Goal: Consume media (video, audio)

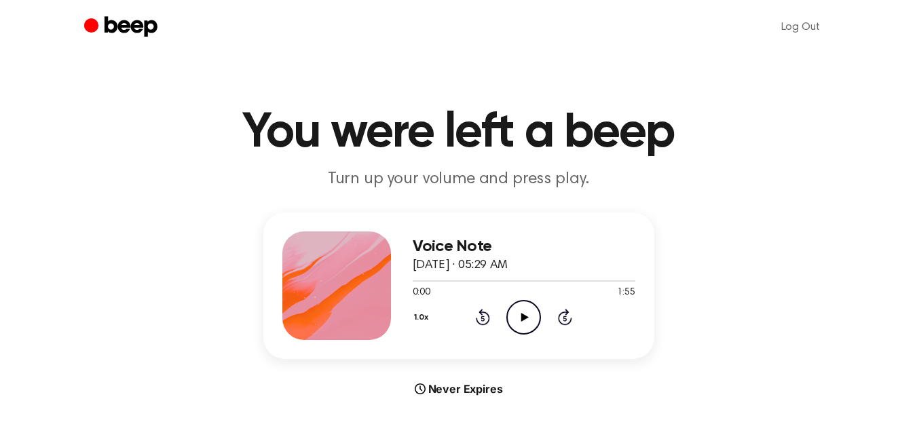
click at [521, 315] on icon "Play Audio" at bounding box center [523, 317] width 35 height 35
click at [423, 320] on button "1.0x" at bounding box center [423, 317] width 21 height 23
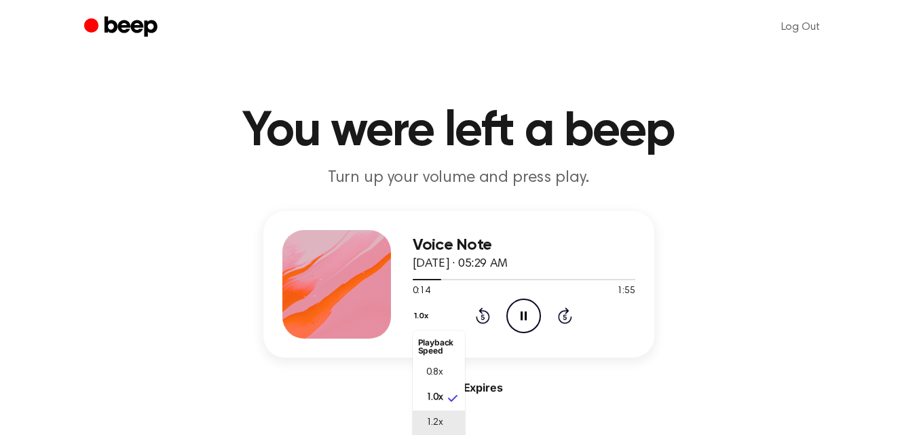
click at [430, 424] on span "1.2x" at bounding box center [434, 423] width 17 height 14
click at [424, 316] on button "1.2x" at bounding box center [423, 316] width 20 height 23
click at [563, 396] on main "You were left a beep Turn up your volume and press play. Voice Note [DATE] · 05…" at bounding box center [458, 404] width 917 height 811
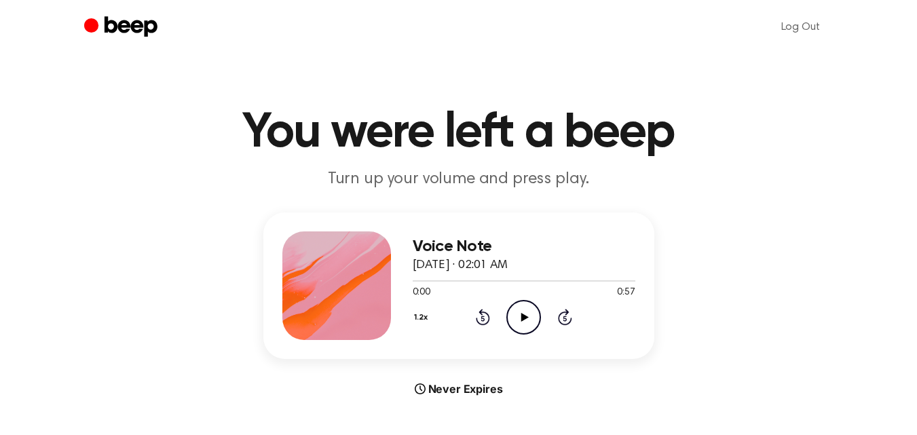
click at [521, 320] on icon "Play Audio" at bounding box center [523, 317] width 35 height 35
click at [521, 320] on icon at bounding box center [524, 317] width 6 height 9
click at [525, 326] on icon "Play Audio" at bounding box center [523, 317] width 35 height 35
drag, startPoint x: 548, startPoint y: 284, endPoint x: 477, endPoint y: 267, distance: 73.1
click at [477, 267] on div "Voice Note August 18, 2025 · 02:01 AM 0:56 0:57 Your browser does not support t…" at bounding box center [524, 285] width 223 height 109
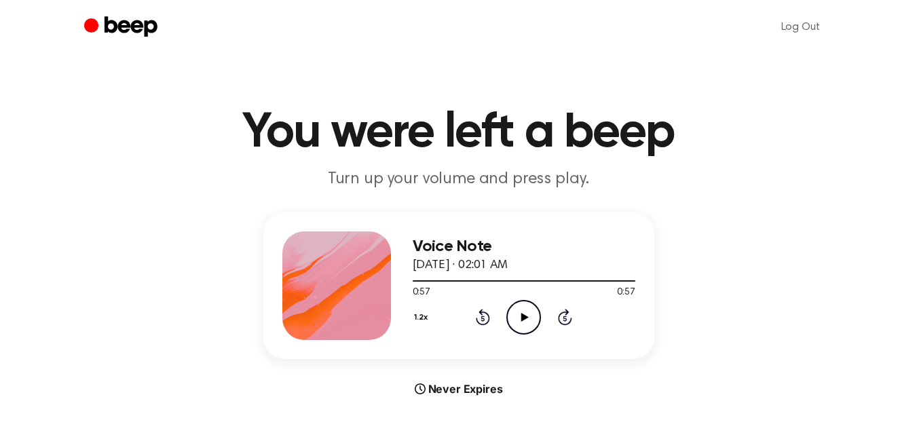
drag, startPoint x: 630, startPoint y: 281, endPoint x: 411, endPoint y: 281, distance: 218.6
click at [411, 280] on div "Voice Note August 18, 2025 · 02:01 AM 0:57 0:57 Your browser does not support t…" at bounding box center [458, 285] width 391 height 147
click at [524, 329] on icon "Play Audio" at bounding box center [523, 317] width 35 height 35
